Goal: Check status

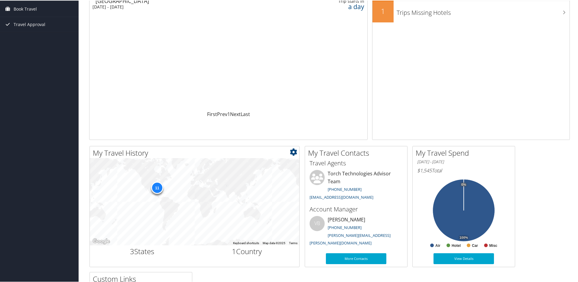
scroll to position [182, 0]
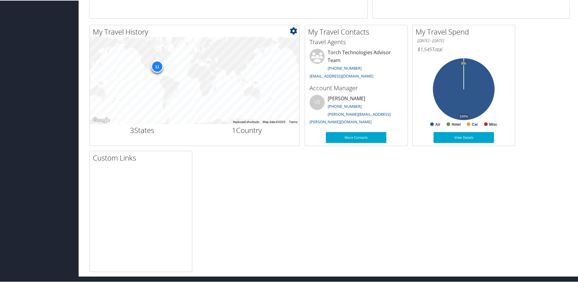
click at [157, 65] on div "11" at bounding box center [157, 66] width 12 height 12
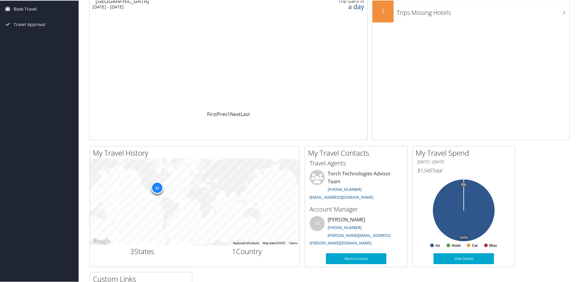
scroll to position [0, 0]
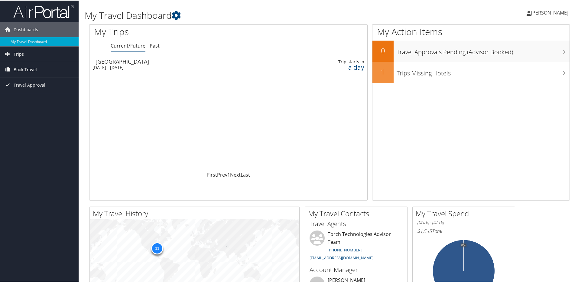
click at [142, 66] on div "Tue 9 Sep 2025 - Thu 11 Sep 2025" at bounding box center [179, 66] width 172 height 5
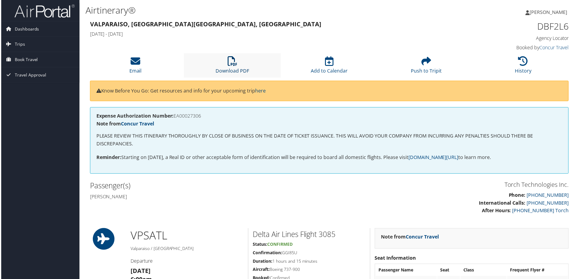
click at [230, 66] on icon at bounding box center [232, 62] width 10 height 10
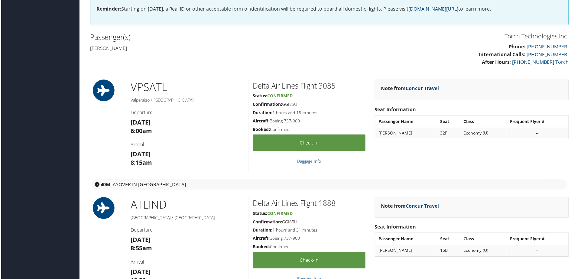
scroll to position [151, 0]
